Goal: Task Accomplishment & Management: Use online tool/utility

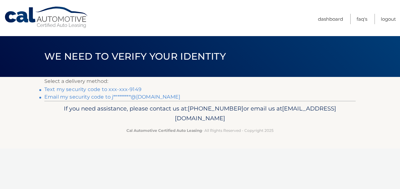
click at [131, 89] on link "Text my security code to xxx-xxx-9149" at bounding box center [92, 90] width 97 height 6
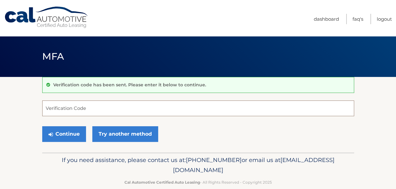
click at [47, 113] on input "Verification Code" at bounding box center [198, 109] width 312 height 16
type input "879997"
click at [42, 127] on button "Continue" at bounding box center [64, 135] width 44 height 16
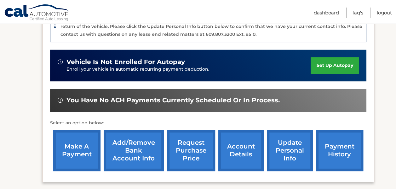
scroll to position [189, 0]
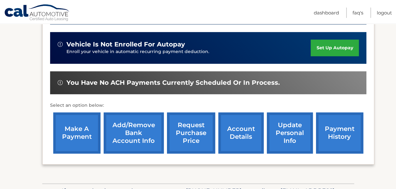
click at [83, 129] on link "make a payment" at bounding box center [76, 133] width 47 height 41
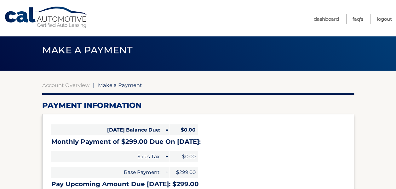
scroll to position [157, 0]
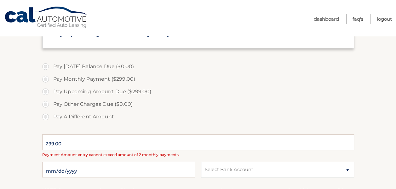
select select "YTNmYzFjMGQtN2NmZS00M2I3LTgwYmQtZGFiYmQxNDVhMjMx"
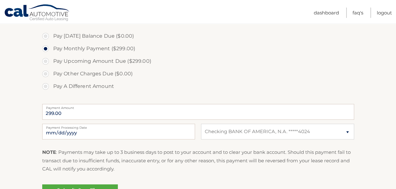
scroll to position [189, 0]
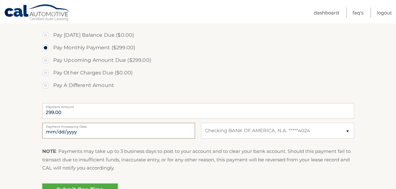
click at [51, 129] on input "2025-10-07" at bounding box center [118, 131] width 153 height 16
type input "2025-10-09"
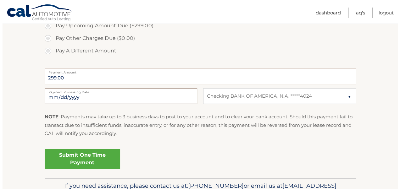
scroll to position [252, 0]
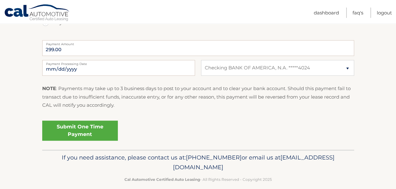
click at [93, 134] on link "Submit One Time Payment" at bounding box center [80, 131] width 76 height 20
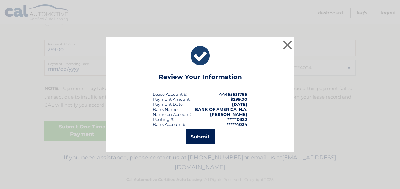
click at [201, 138] on button "Submit" at bounding box center [200, 137] width 29 height 15
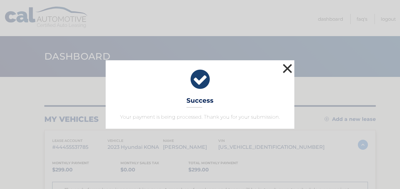
click at [290, 69] on button "×" at bounding box center [287, 68] width 13 height 13
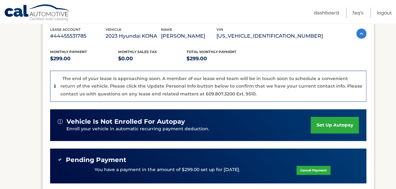
scroll to position [189, 0]
